Goal: Information Seeking & Learning: Find specific fact

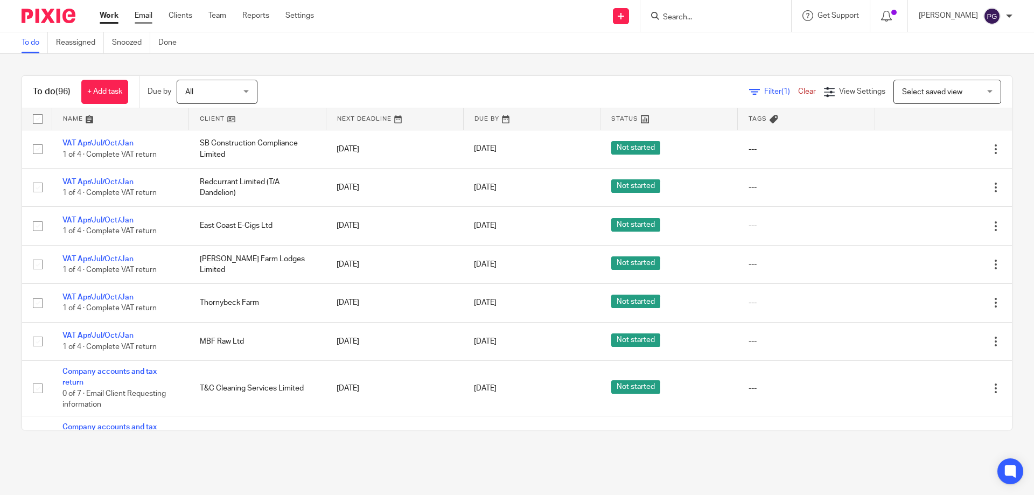
click at [145, 18] on link "Email" at bounding box center [144, 15] width 18 height 11
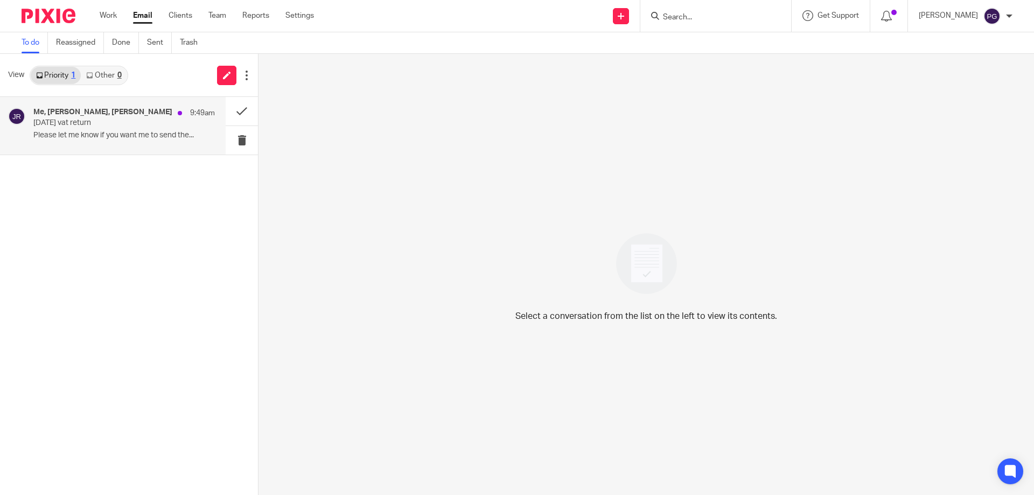
click at [119, 140] on p "Please let me know if you want me to send the..." at bounding box center [124, 135] width 182 height 9
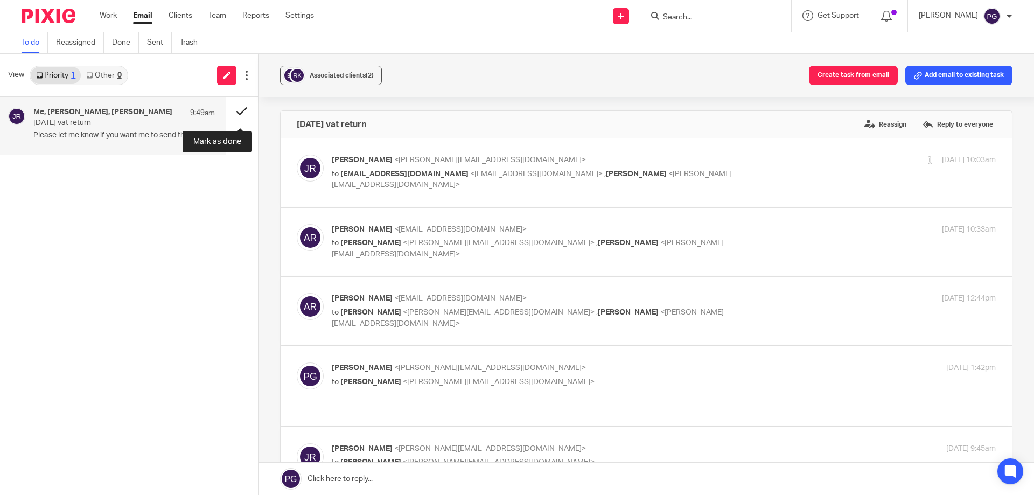
click at [238, 109] on button at bounding box center [242, 111] width 32 height 29
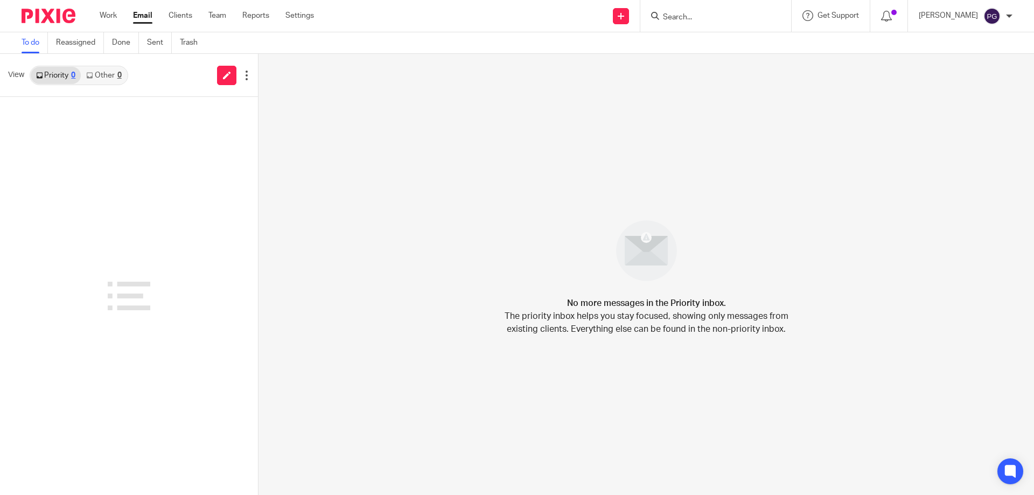
click at [136, 18] on link "Email" at bounding box center [142, 15] width 19 height 11
click at [136, 176] on div at bounding box center [129, 296] width 258 height 398
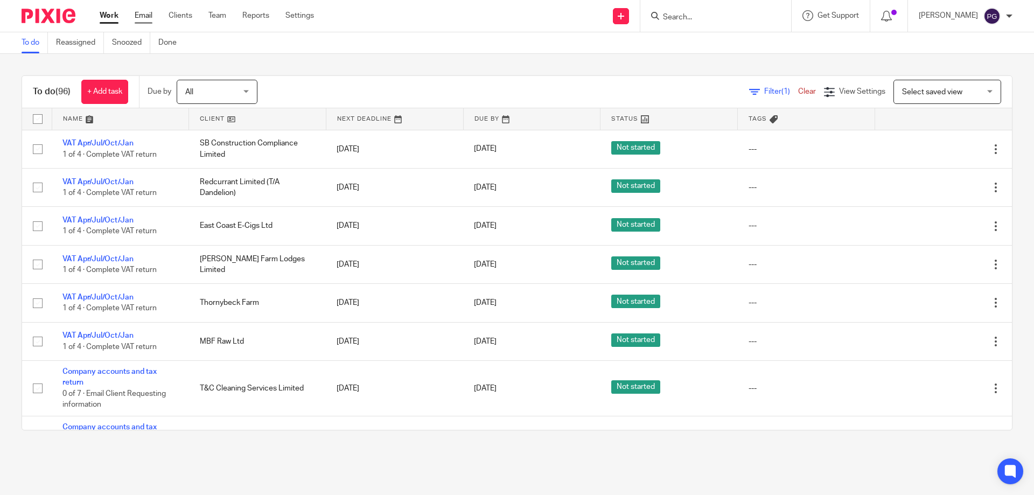
click at [136, 11] on link "Email" at bounding box center [144, 15] width 18 height 11
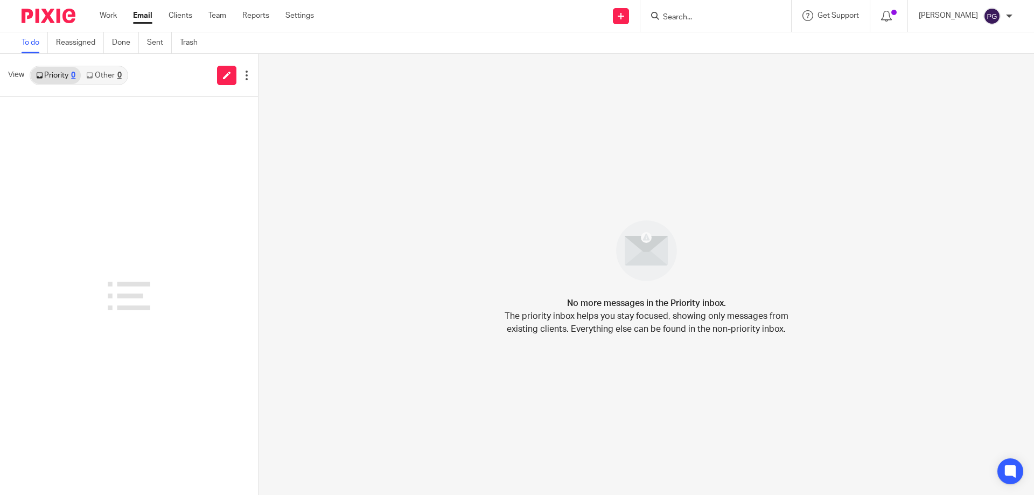
click at [720, 19] on input "Search" at bounding box center [710, 18] width 97 height 10
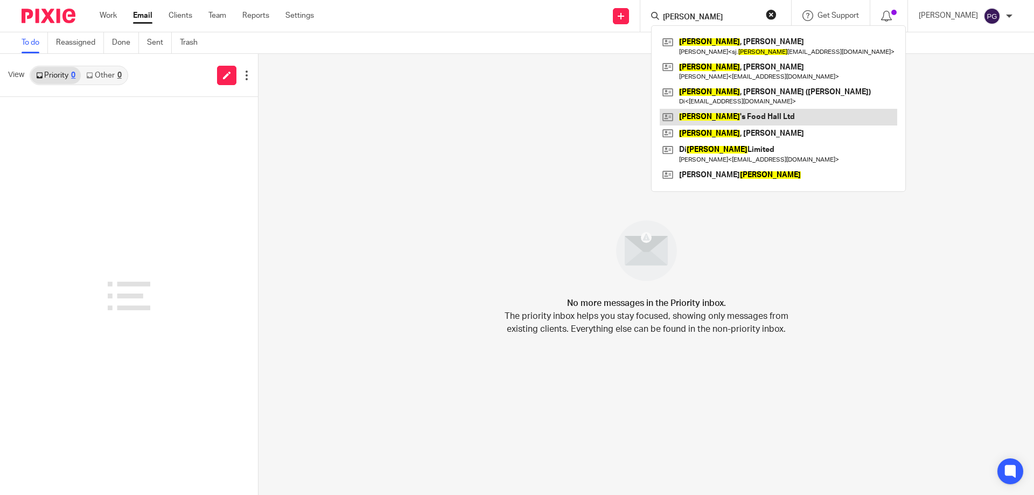
type input "[PERSON_NAME]"
click at [750, 122] on link at bounding box center [779, 117] width 238 height 16
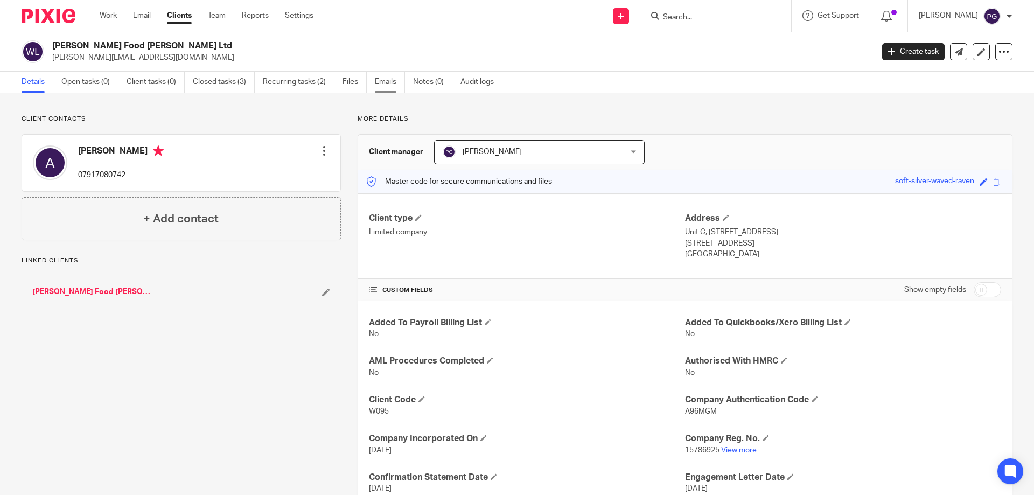
click at [390, 78] on link "Emails" at bounding box center [390, 82] width 30 height 21
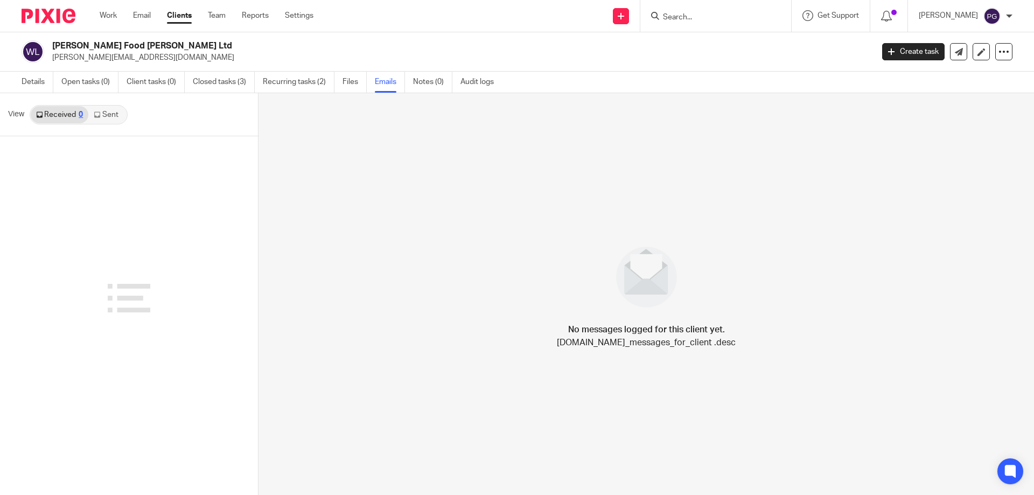
click at [108, 115] on link "Sent" at bounding box center [107, 114] width 38 height 17
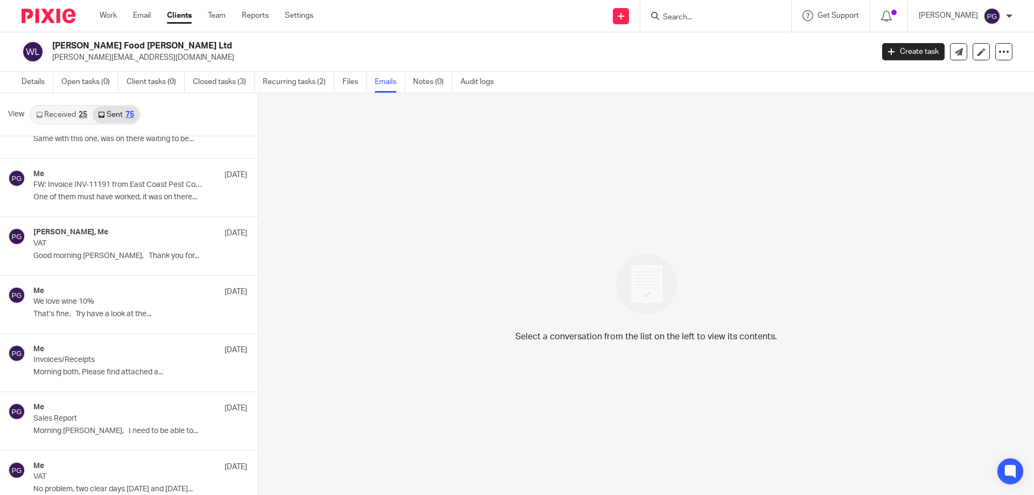
scroll to position [323, 0]
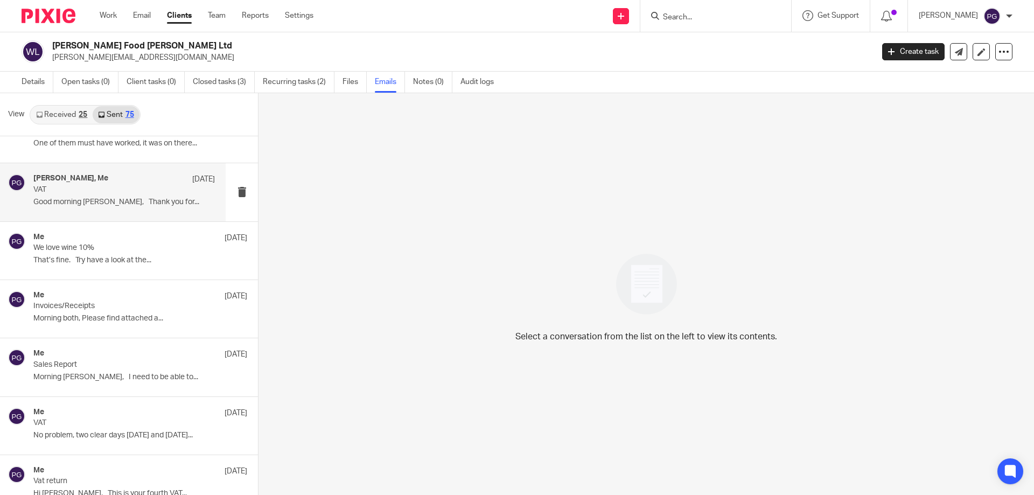
click at [141, 187] on p "VAT" at bounding box center [105, 189] width 145 height 9
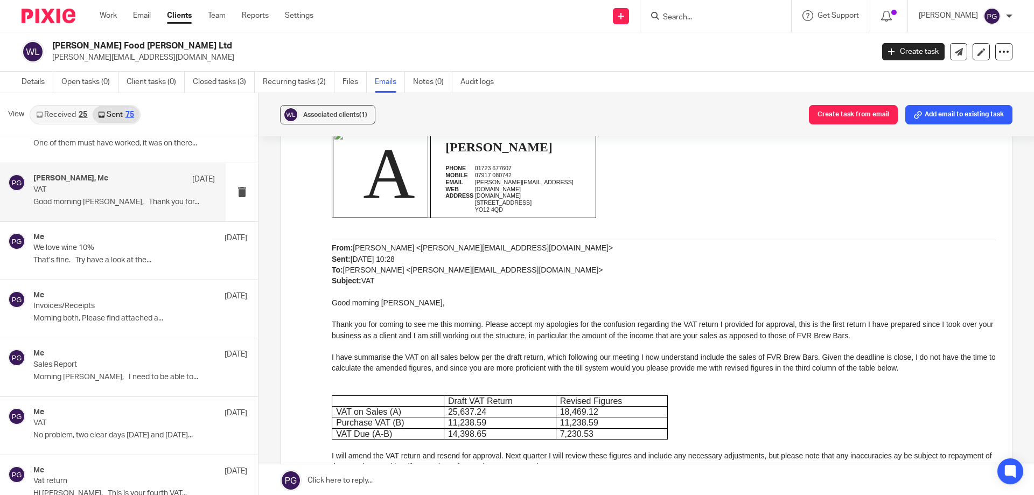
scroll to position [269, 0]
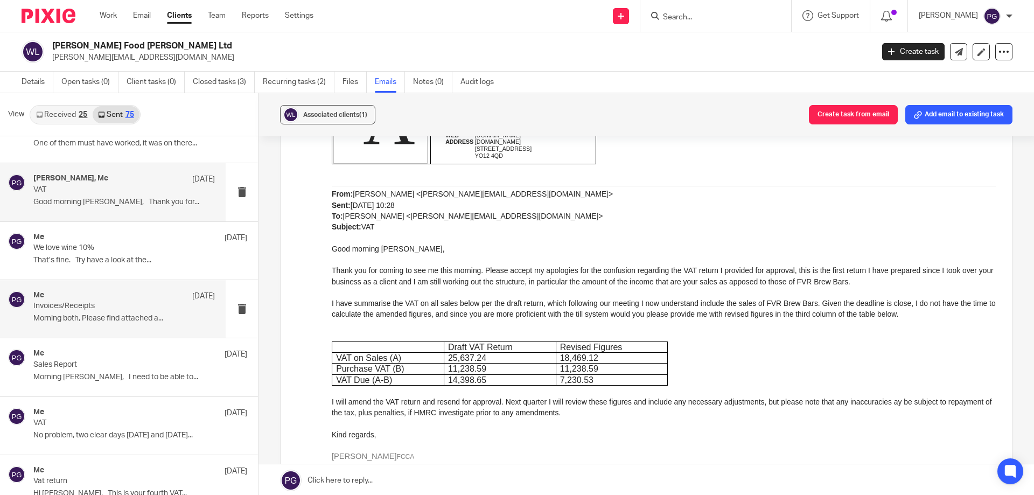
click at [92, 311] on div "Me [DATE] Invoices/Receipts Morning both, Please find attached a..." at bounding box center [124, 309] width 182 height 36
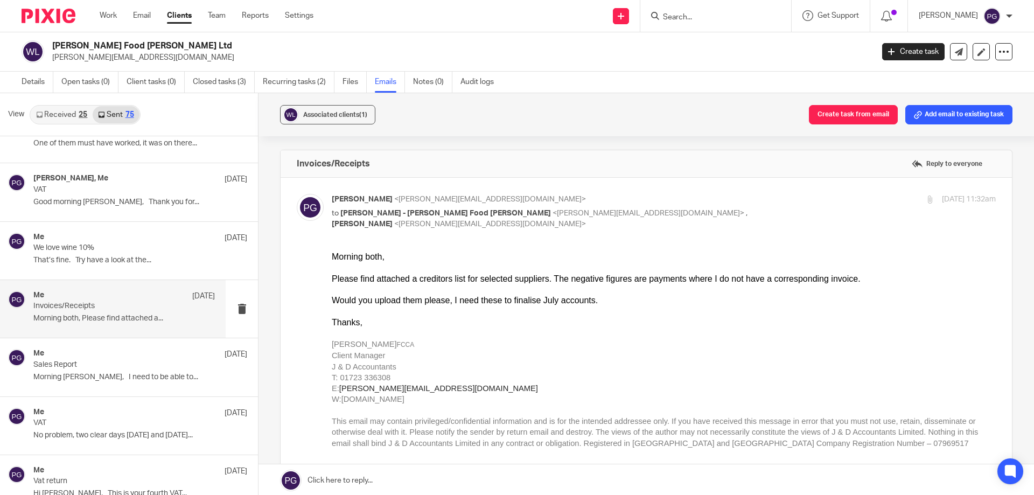
scroll to position [0, 0]
